Goal: Navigation & Orientation: Find specific page/section

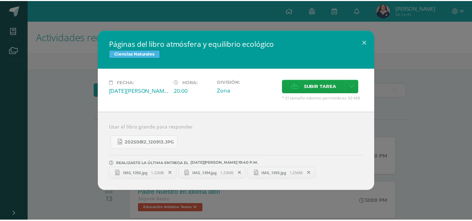
scroll to position [291, 0]
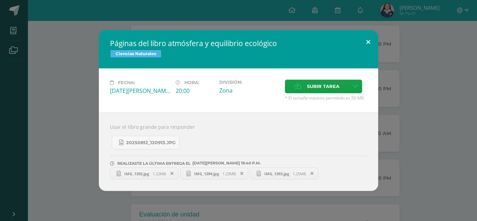
click at [368, 42] on button at bounding box center [368, 42] width 20 height 24
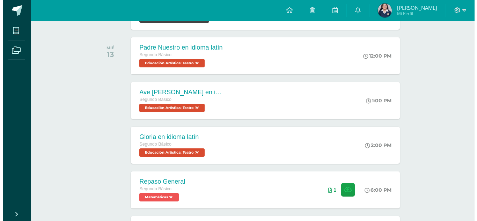
scroll to position [47, 0]
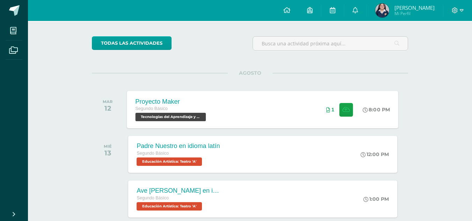
click at [256, 110] on div "Proyecto Maker Segundo Básico Tecnologías del Aprendizaje y la Comunicación 'A'…" at bounding box center [262, 109] width 271 height 37
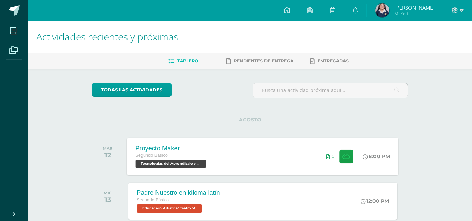
click at [264, 156] on div "Proyecto Maker Segundo Básico Tecnologías del Aprendizaje y la Comunicación 'A'…" at bounding box center [262, 156] width 271 height 37
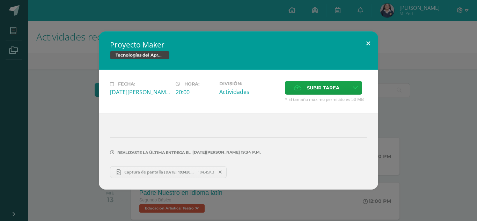
click at [366, 41] on button at bounding box center [368, 43] width 20 height 24
